Goal: Browse casually

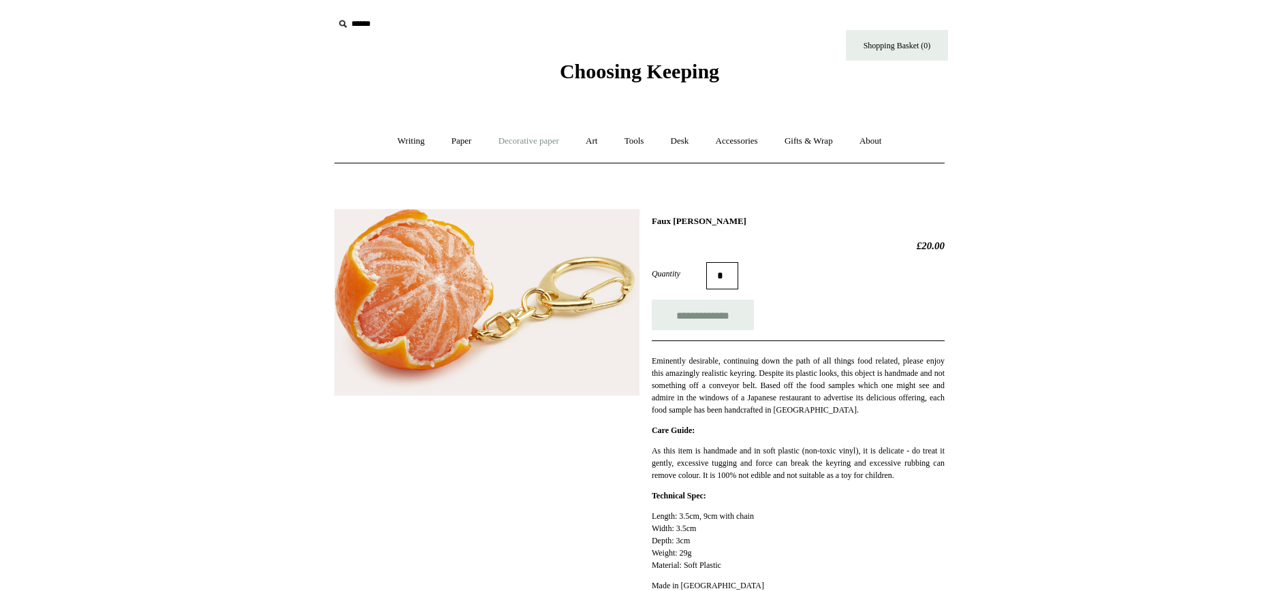
click at [528, 143] on link "Decorative paper +" at bounding box center [528, 141] width 85 height 36
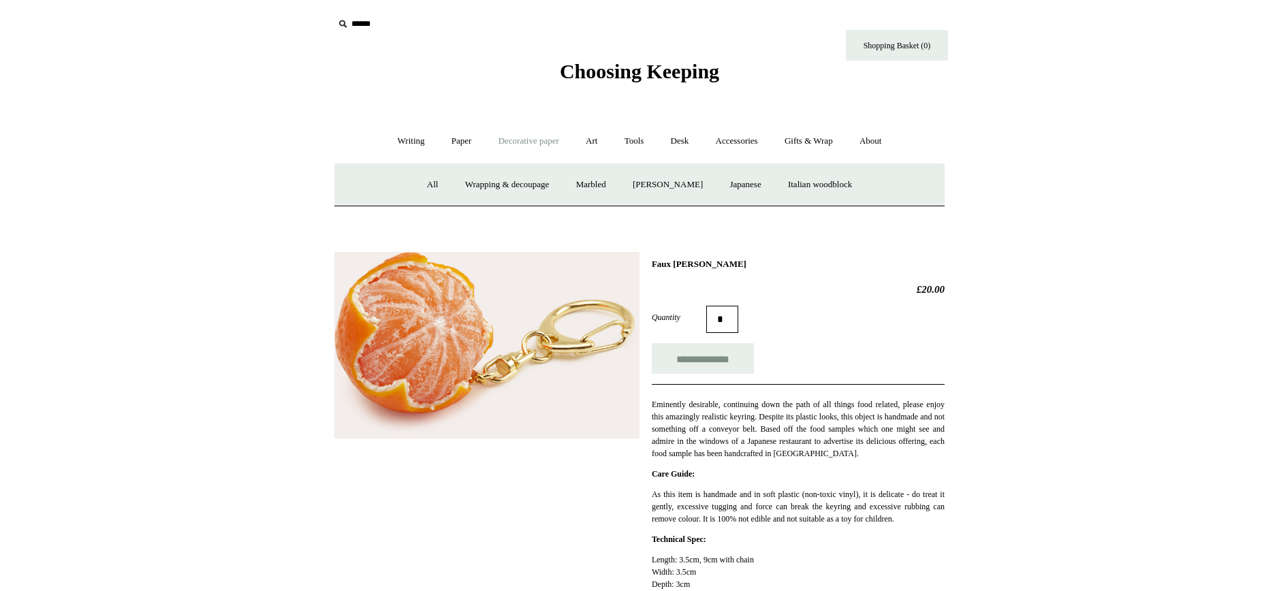
click at [663, 266] on h1 "Faux Clementine Keyring" at bounding box center [798, 264] width 293 height 11
click at [412, 341] on img at bounding box center [486, 345] width 305 height 187
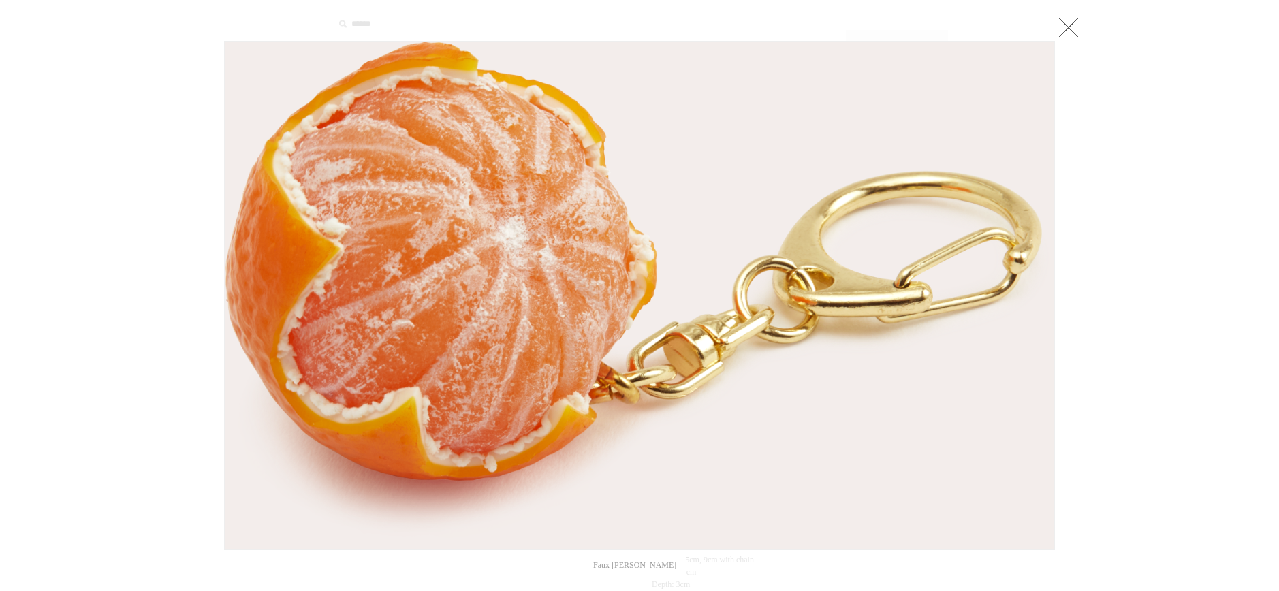
click at [412, 341] on img at bounding box center [639, 296] width 829 height 508
click at [1066, 33] on link at bounding box center [1068, 27] width 27 height 27
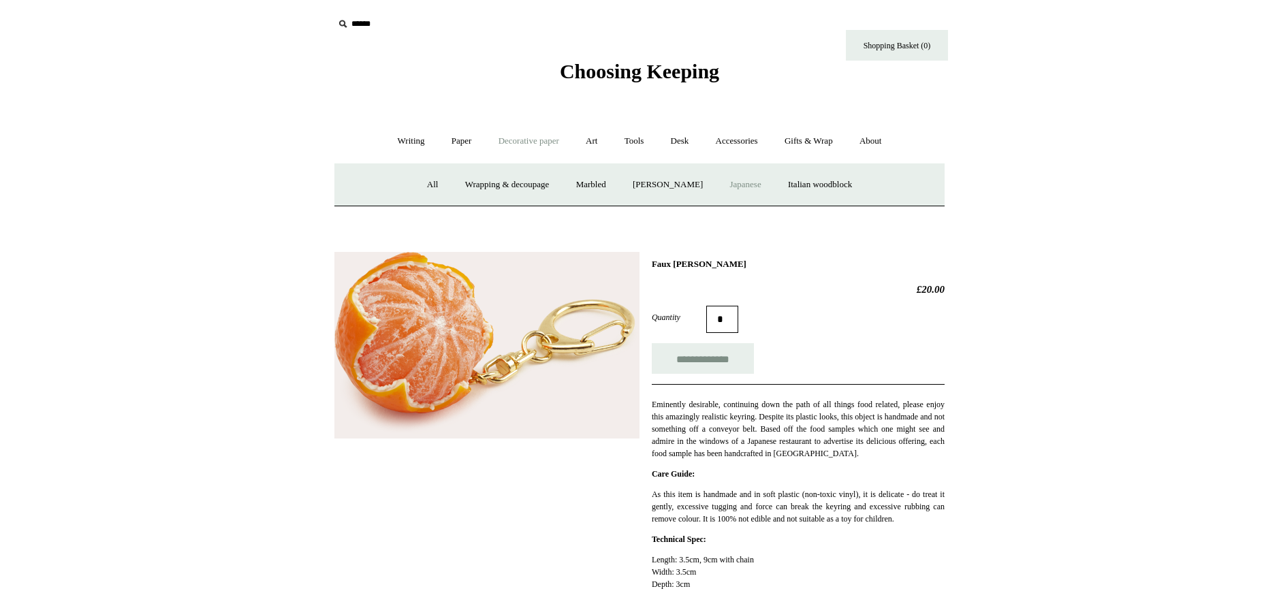
click at [753, 185] on link "Japanese" at bounding box center [745, 185] width 56 height 36
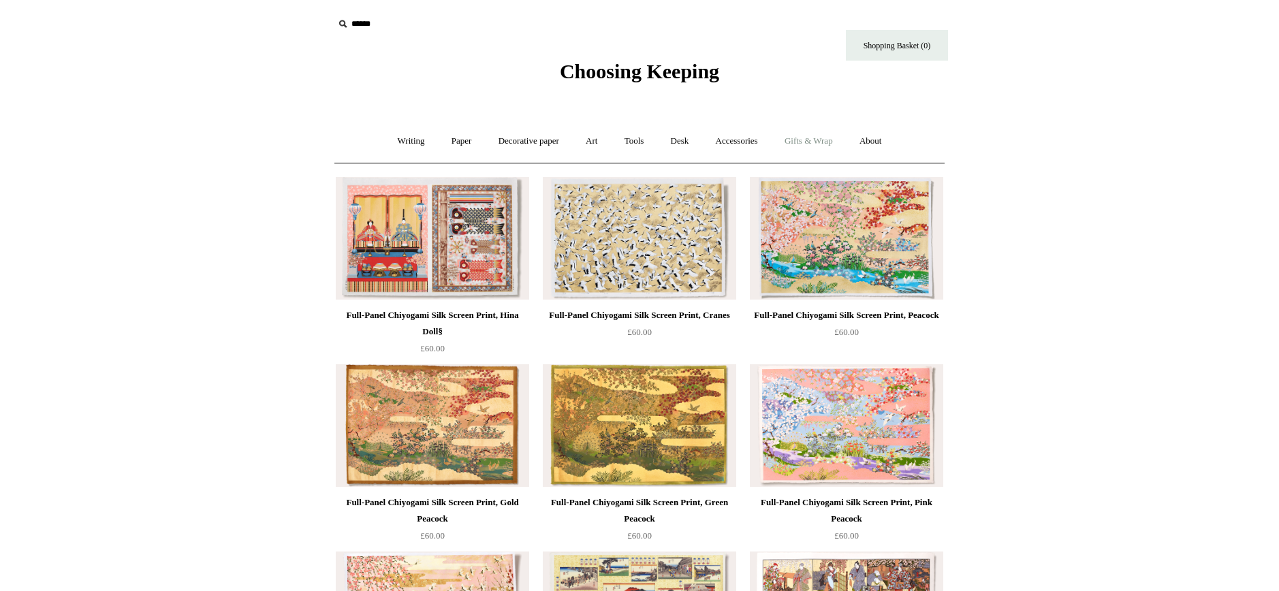
click at [819, 140] on link "Gifts & Wrap +" at bounding box center [808, 141] width 73 height 36
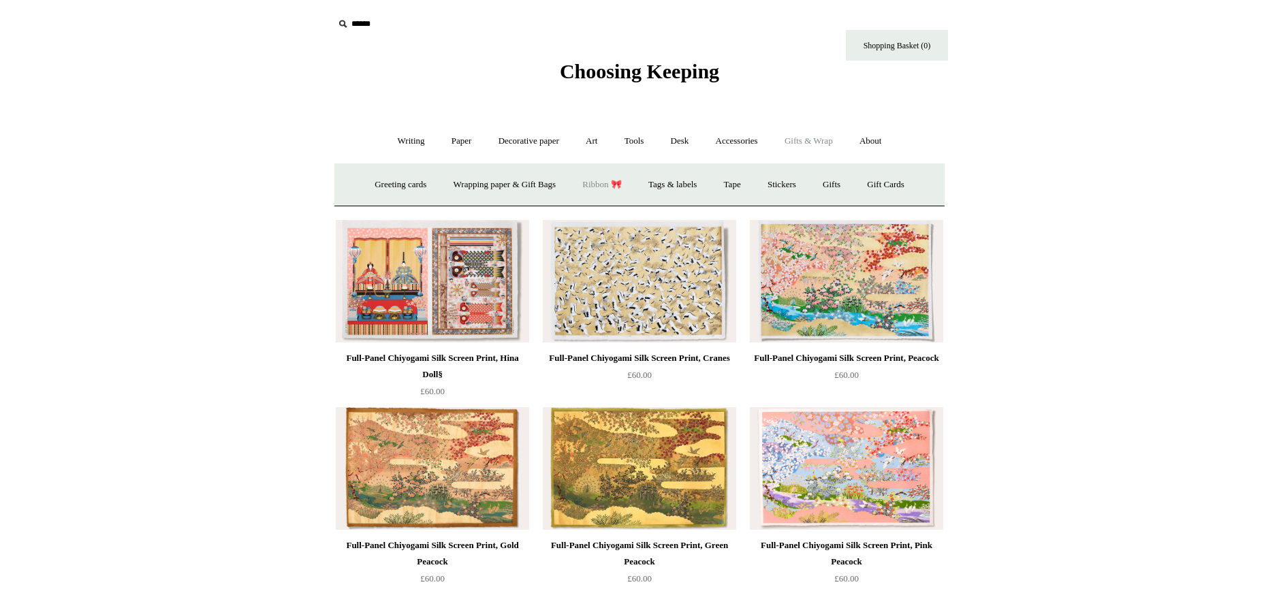
click at [586, 187] on link "Ribbon 🎀" at bounding box center [602, 185] width 64 height 36
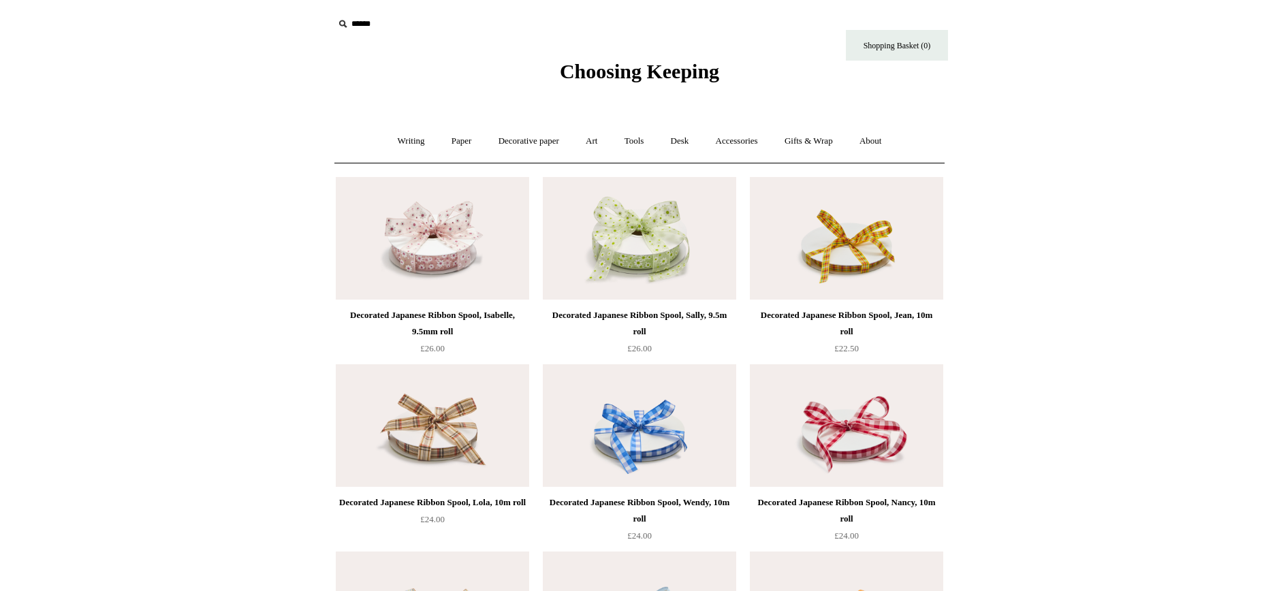
click at [584, 79] on span "Choosing Keeping" at bounding box center [639, 71] width 159 height 22
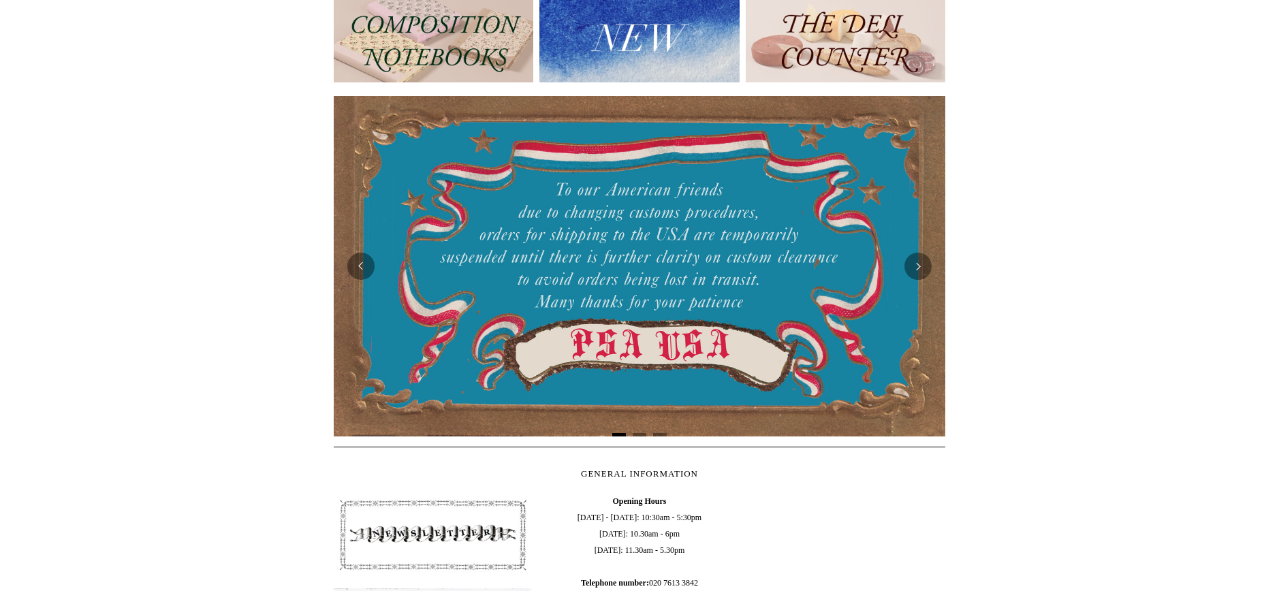
scroll to position [280, 0]
